Goal: Contribute content: Contribute content

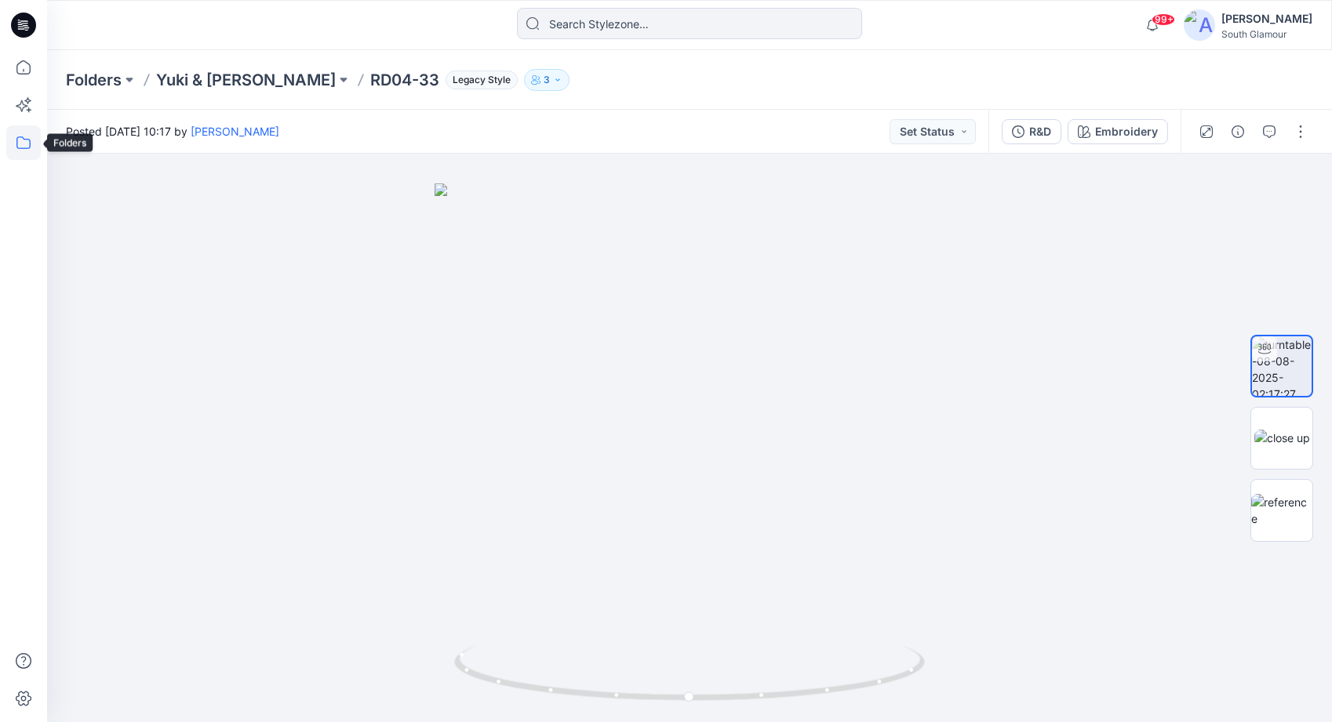
click at [22, 146] on icon at bounding box center [23, 143] width 35 height 35
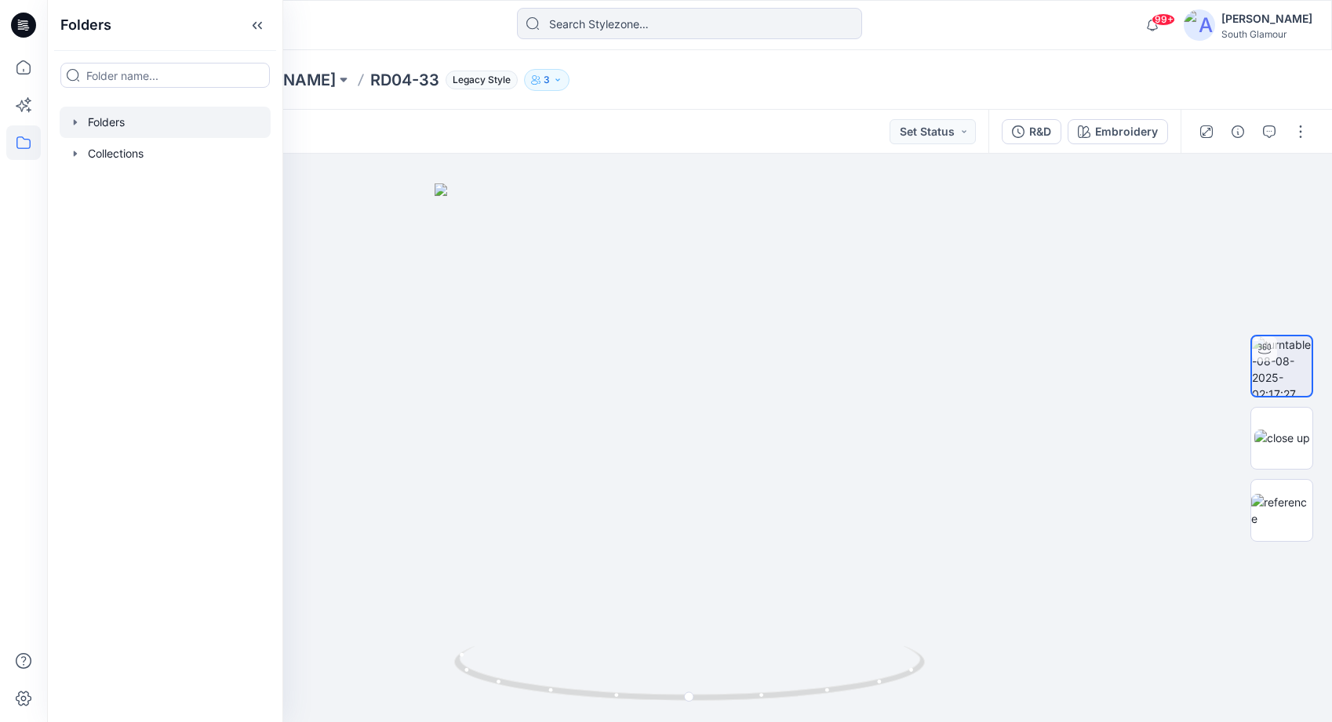
click at [115, 122] on div at bounding box center [165, 122] width 211 height 31
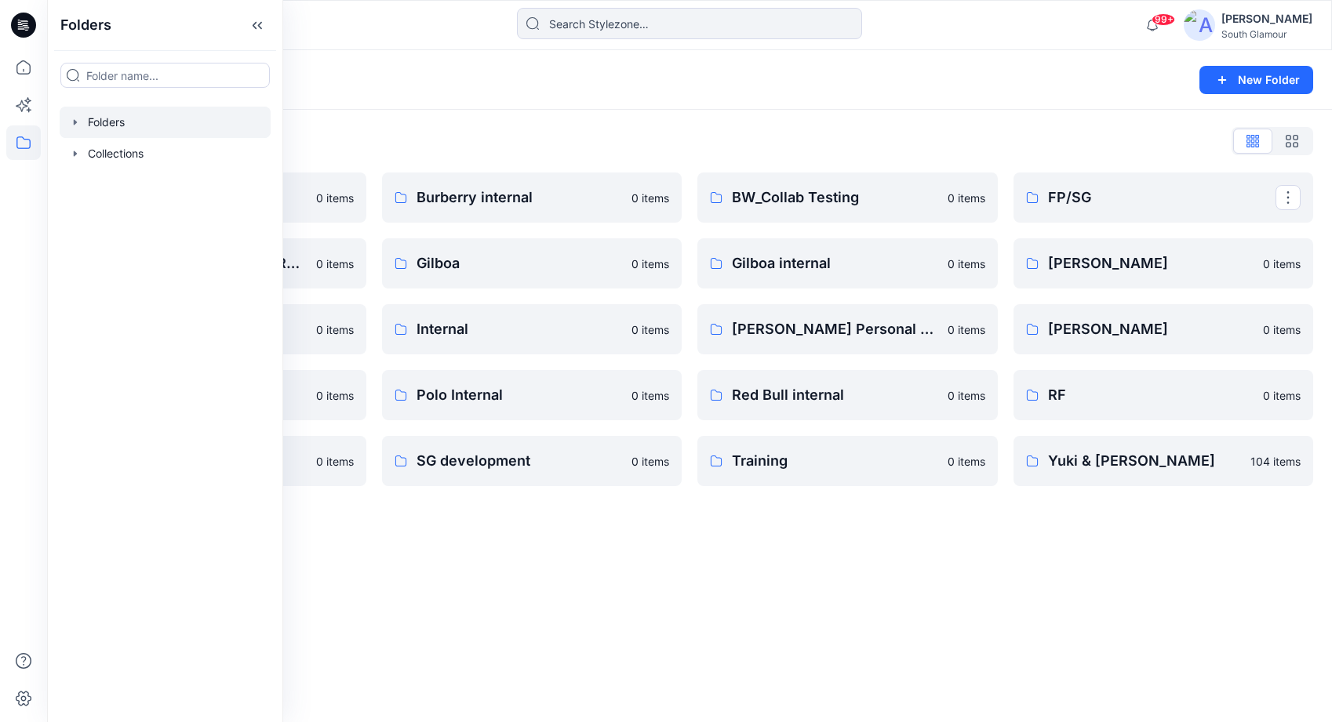
click at [1072, 199] on p "FP/SG" at bounding box center [1162, 198] width 228 height 22
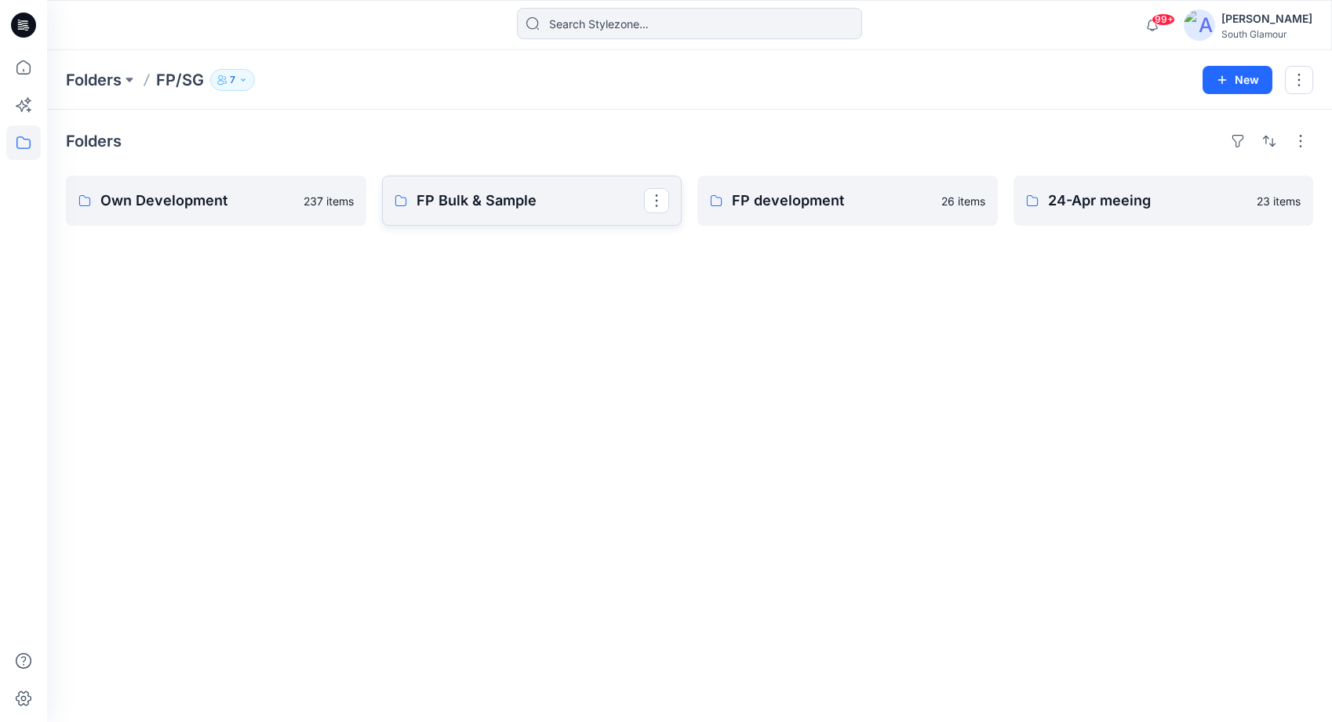
click at [460, 199] on p "FP Bulk & Sample" at bounding box center [531, 201] width 228 height 22
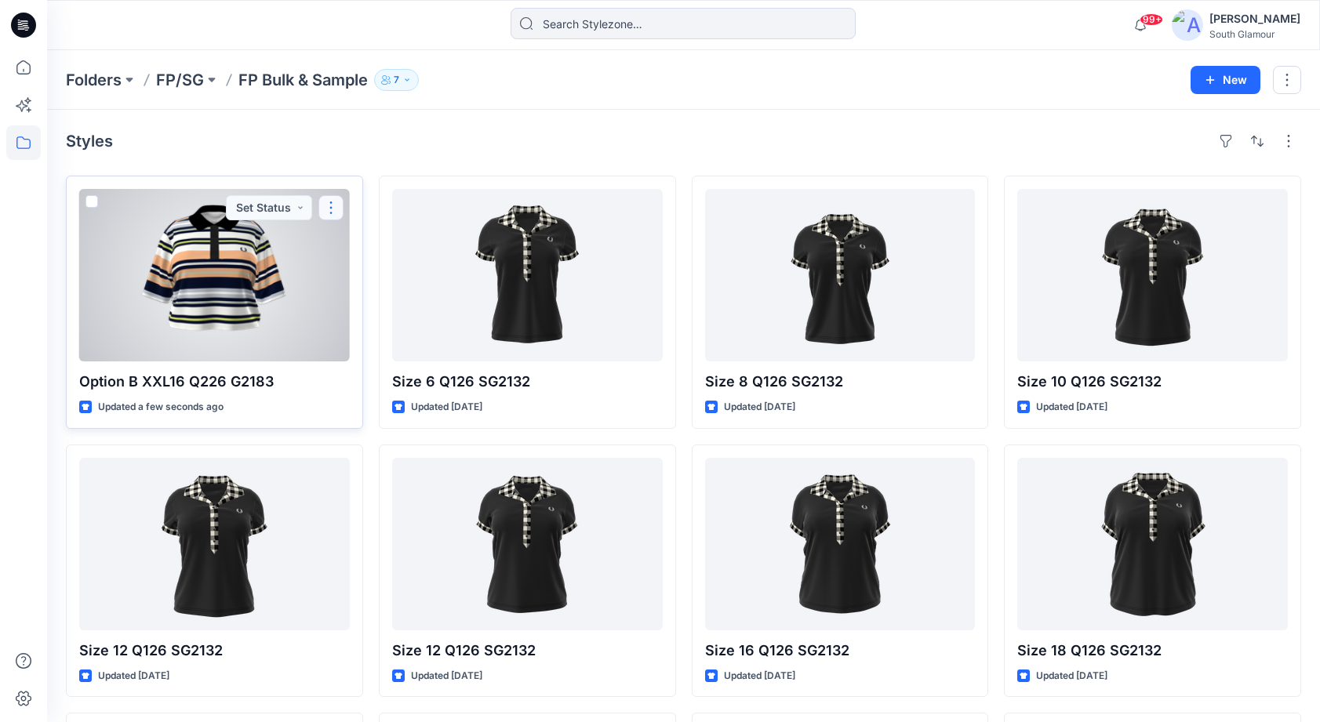
click at [333, 207] on button "button" at bounding box center [330, 207] width 25 height 25
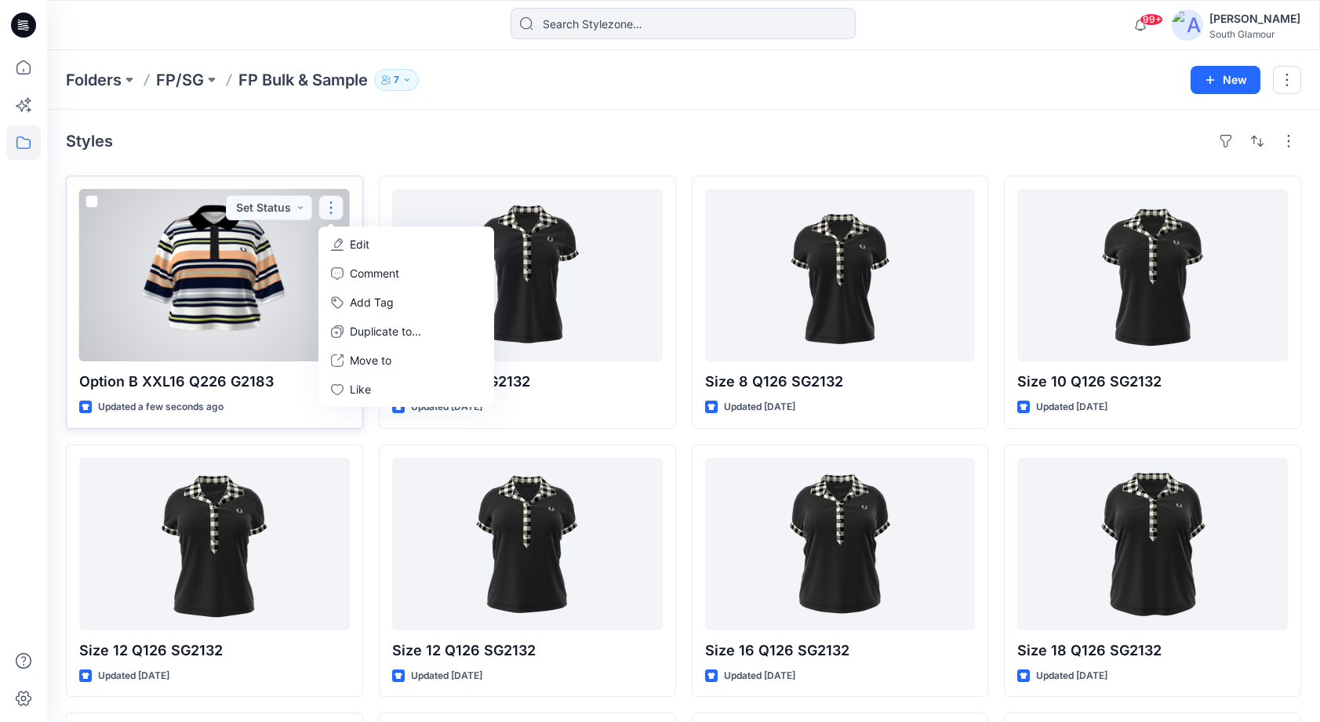
click at [340, 240] on icon "button" at bounding box center [337, 244] width 13 height 13
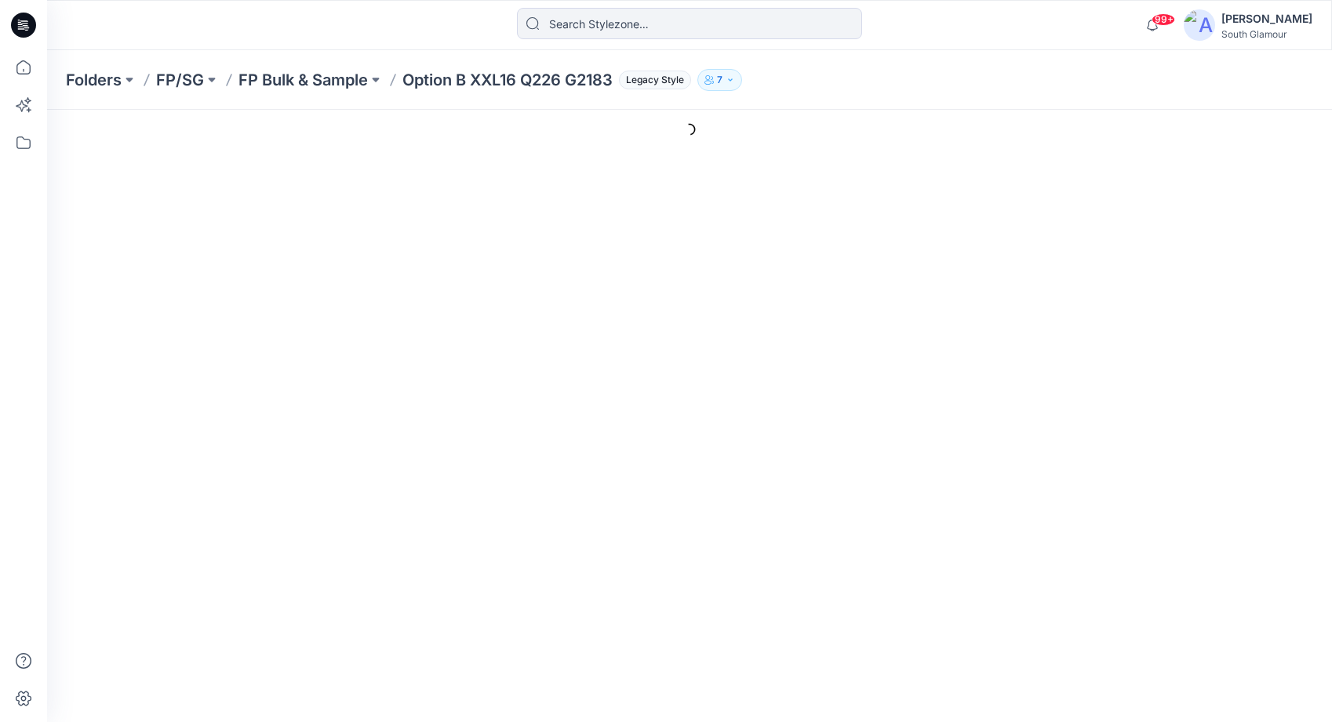
type input "Option B XXL16 Q226 G2183"
type input "Colorway 2"
type input "turntable-15-08-2025-03:18:44"
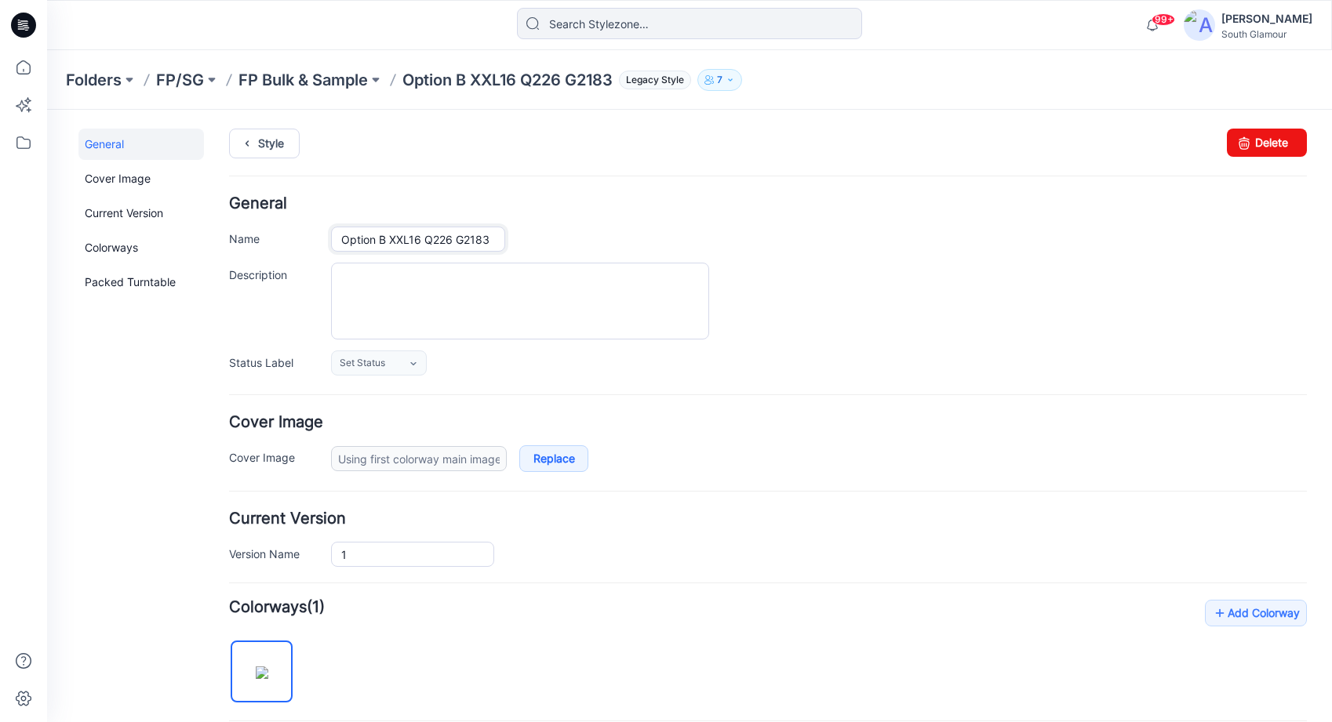
click at [373, 238] on input "Option B XXL16 Q226 G2183" at bounding box center [418, 239] width 174 height 25
drag, startPoint x: 389, startPoint y: 242, endPoint x: 419, endPoint y: 239, distance: 29.9
click at [419, 239] on input "Option B XXL16 Q226 G2183" at bounding box center [418, 239] width 174 height 25
type input "Option B 18 Q226 G2183"
click at [613, 237] on div "Option B 18 Q226 G2183" at bounding box center [819, 239] width 976 height 25
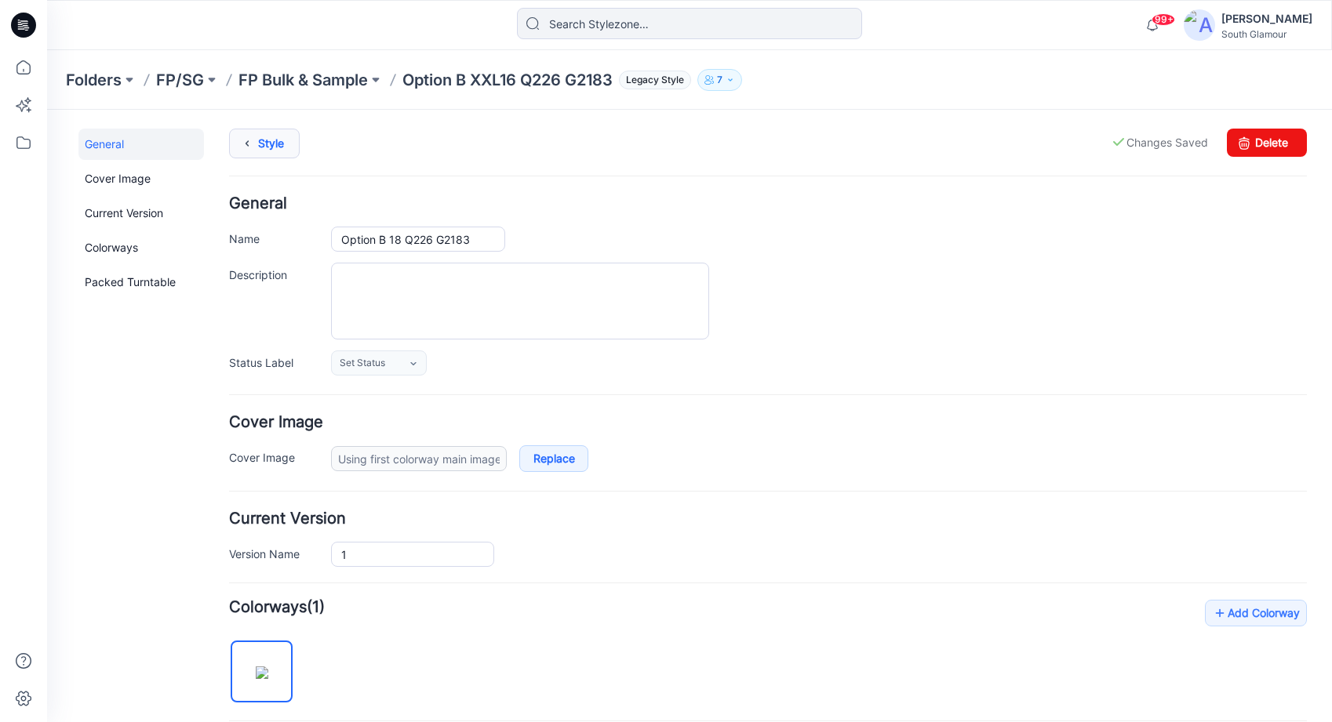
click at [289, 146] on link "Style" at bounding box center [264, 144] width 71 height 30
